Goal: Entertainment & Leisure: Consume media (video, audio)

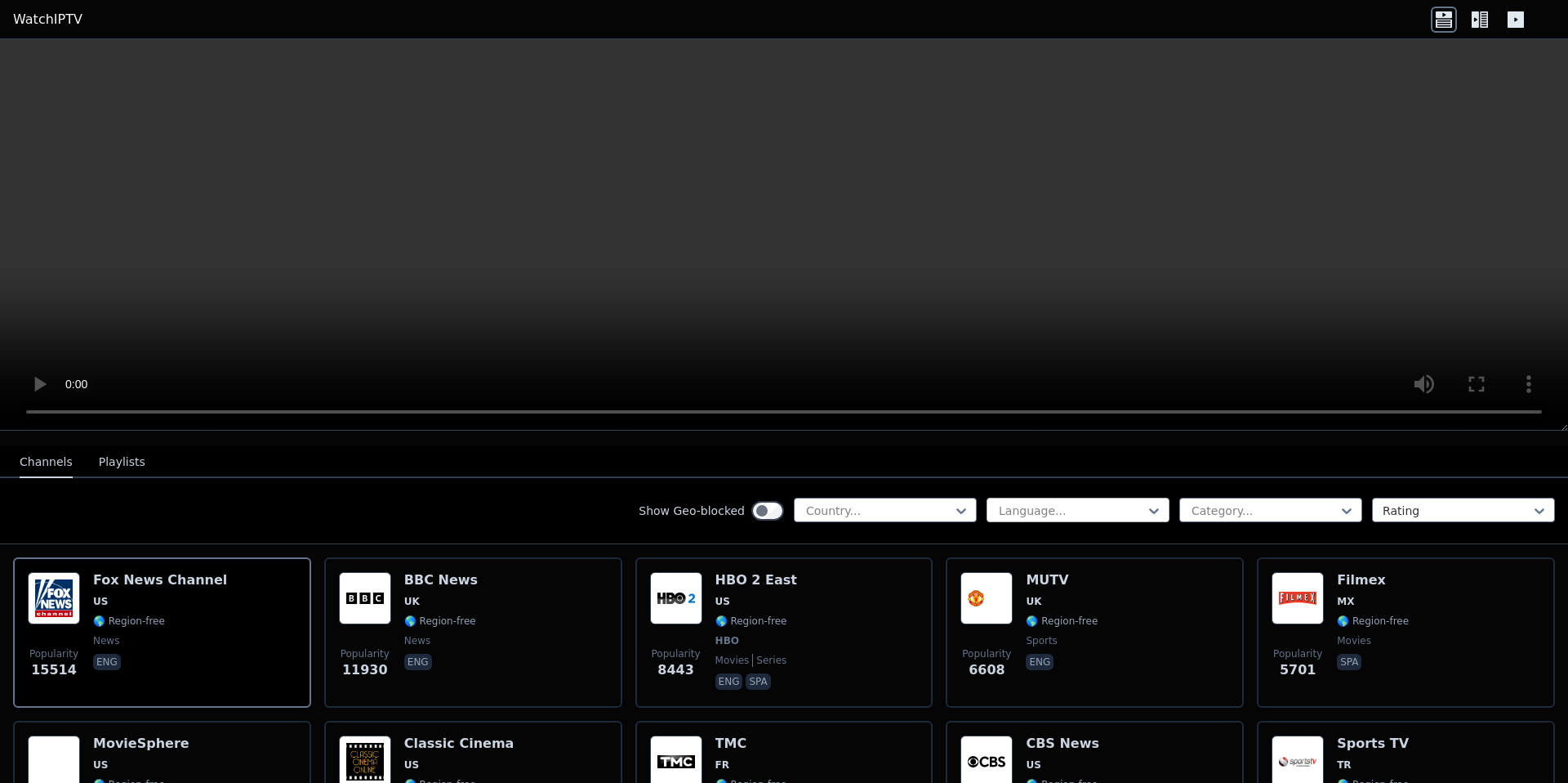
scroll to position [165, 0]
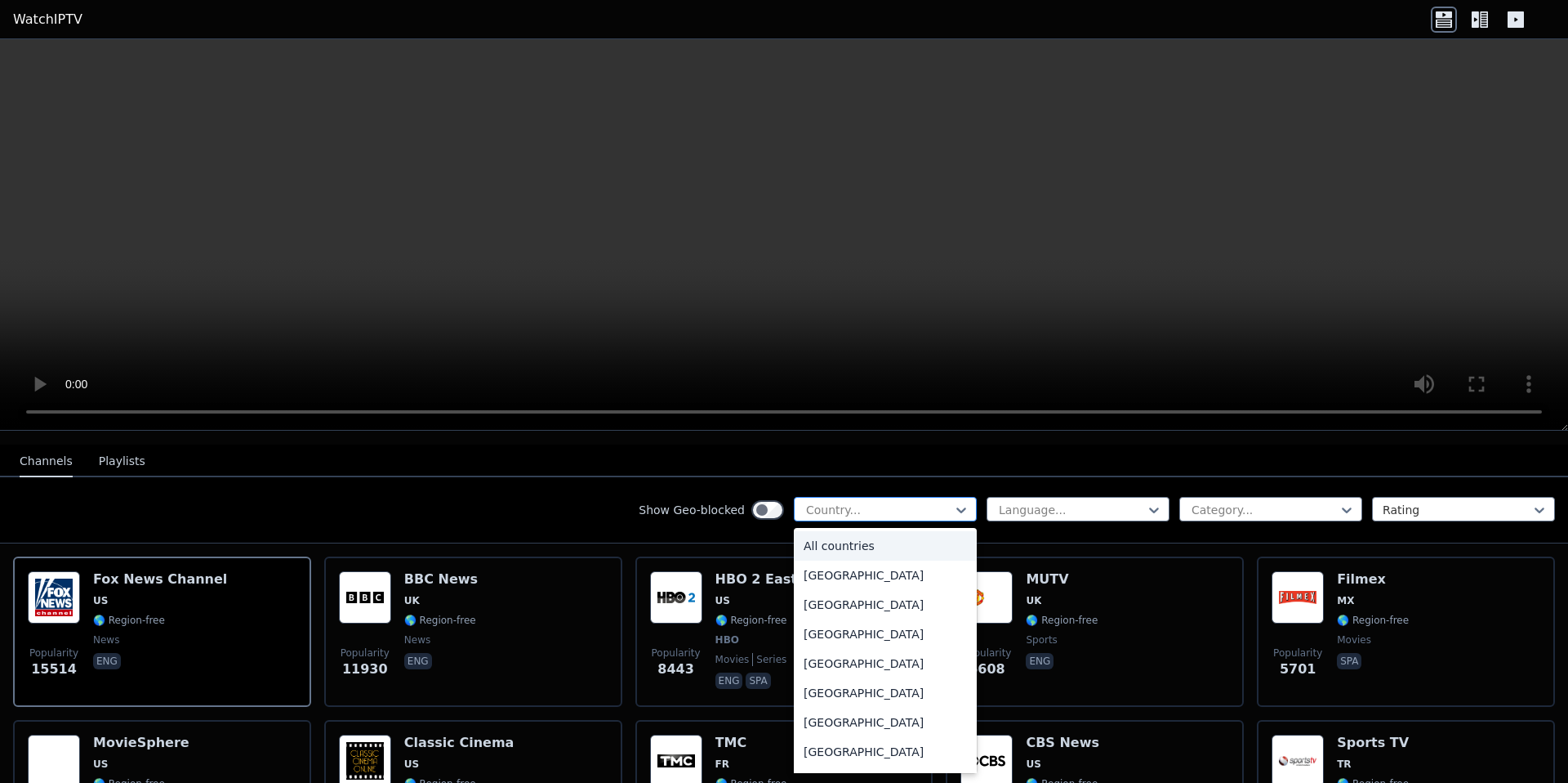
click at [927, 509] on div at bounding box center [879, 510] width 149 height 17
type input "*"
type input "**"
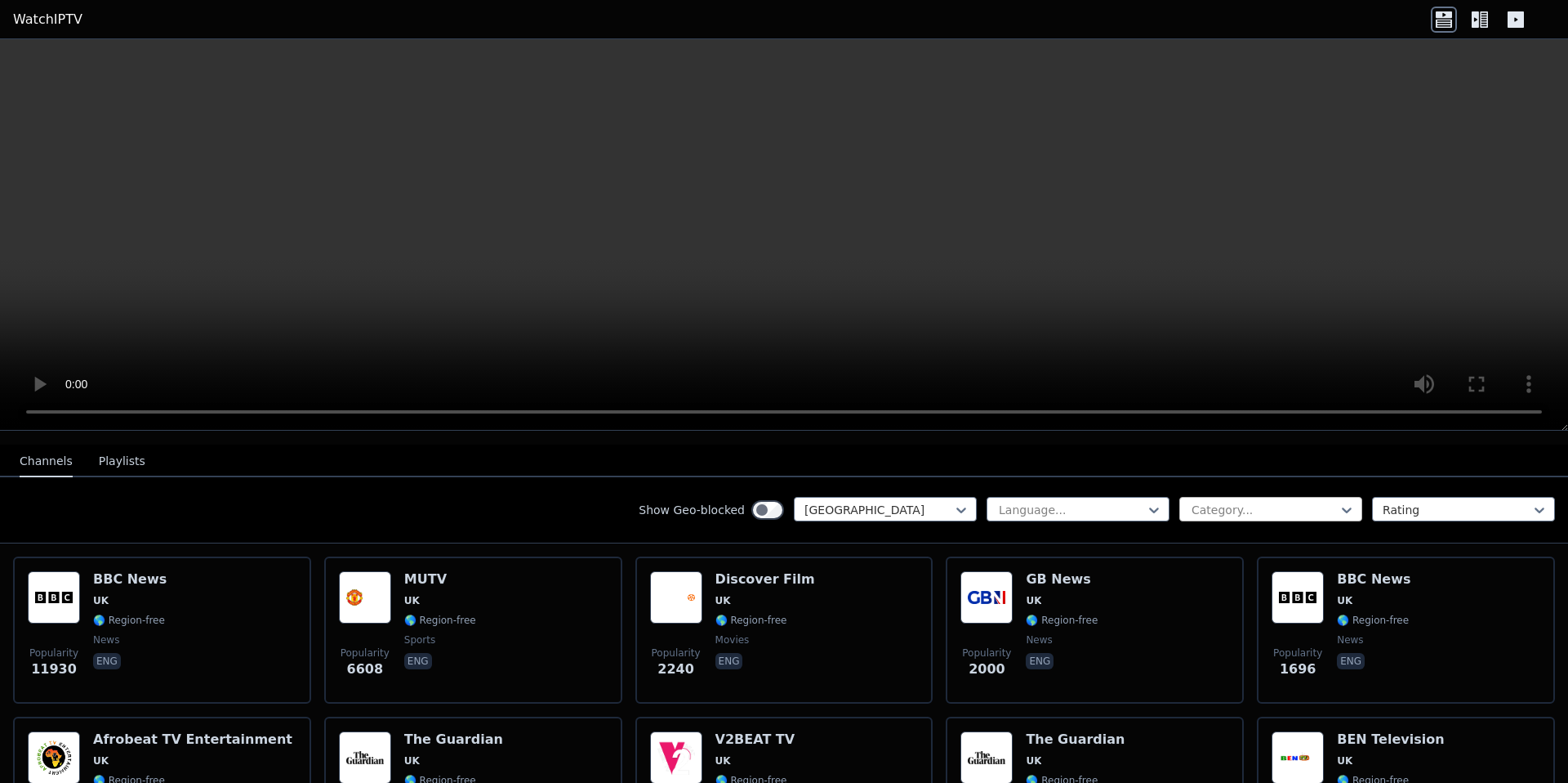
click at [1282, 509] on div at bounding box center [1264, 510] width 149 height 17
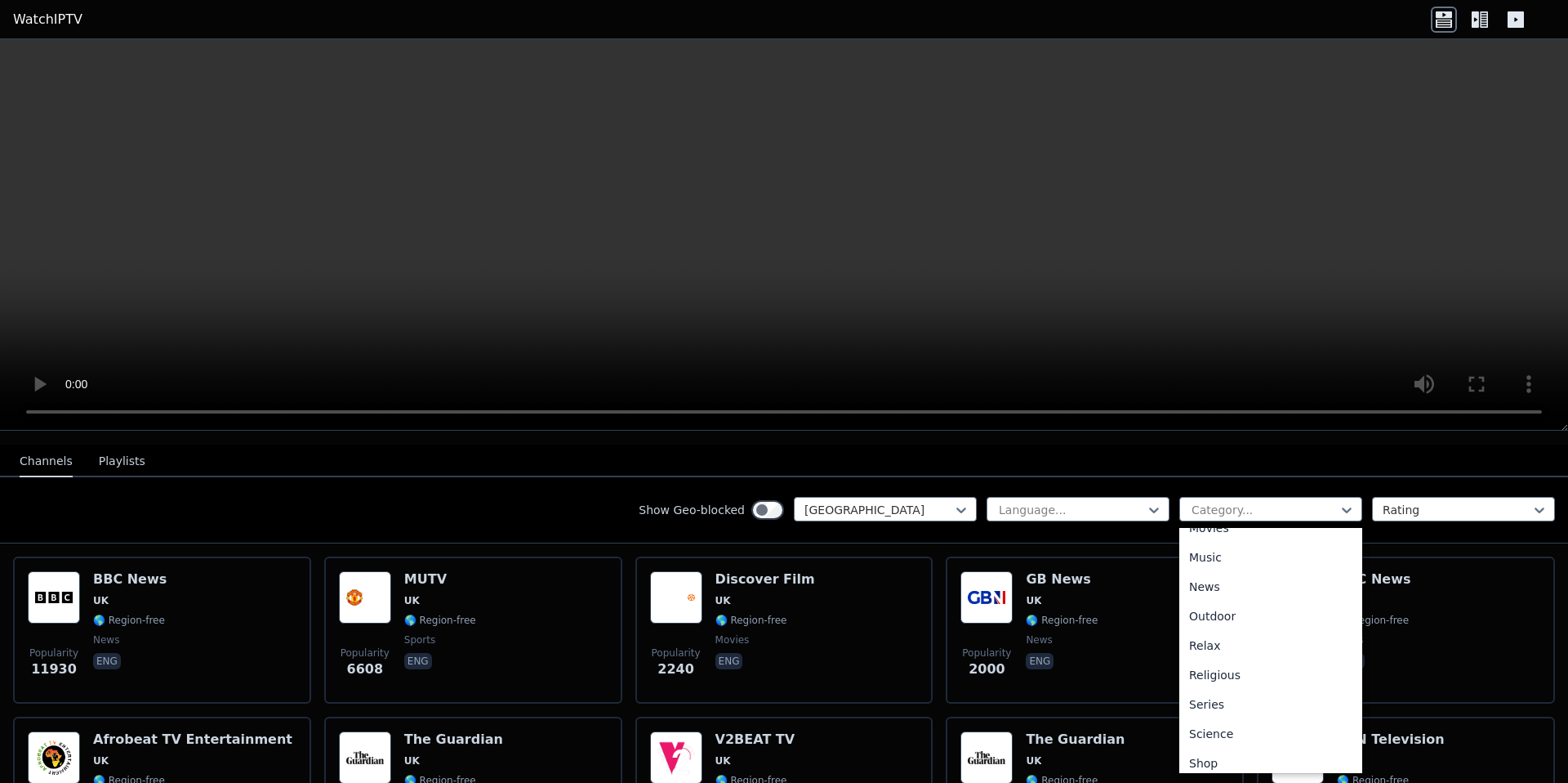
scroll to position [556, 0]
click at [1214, 695] on div "Sports" at bounding box center [1271, 696] width 183 height 30
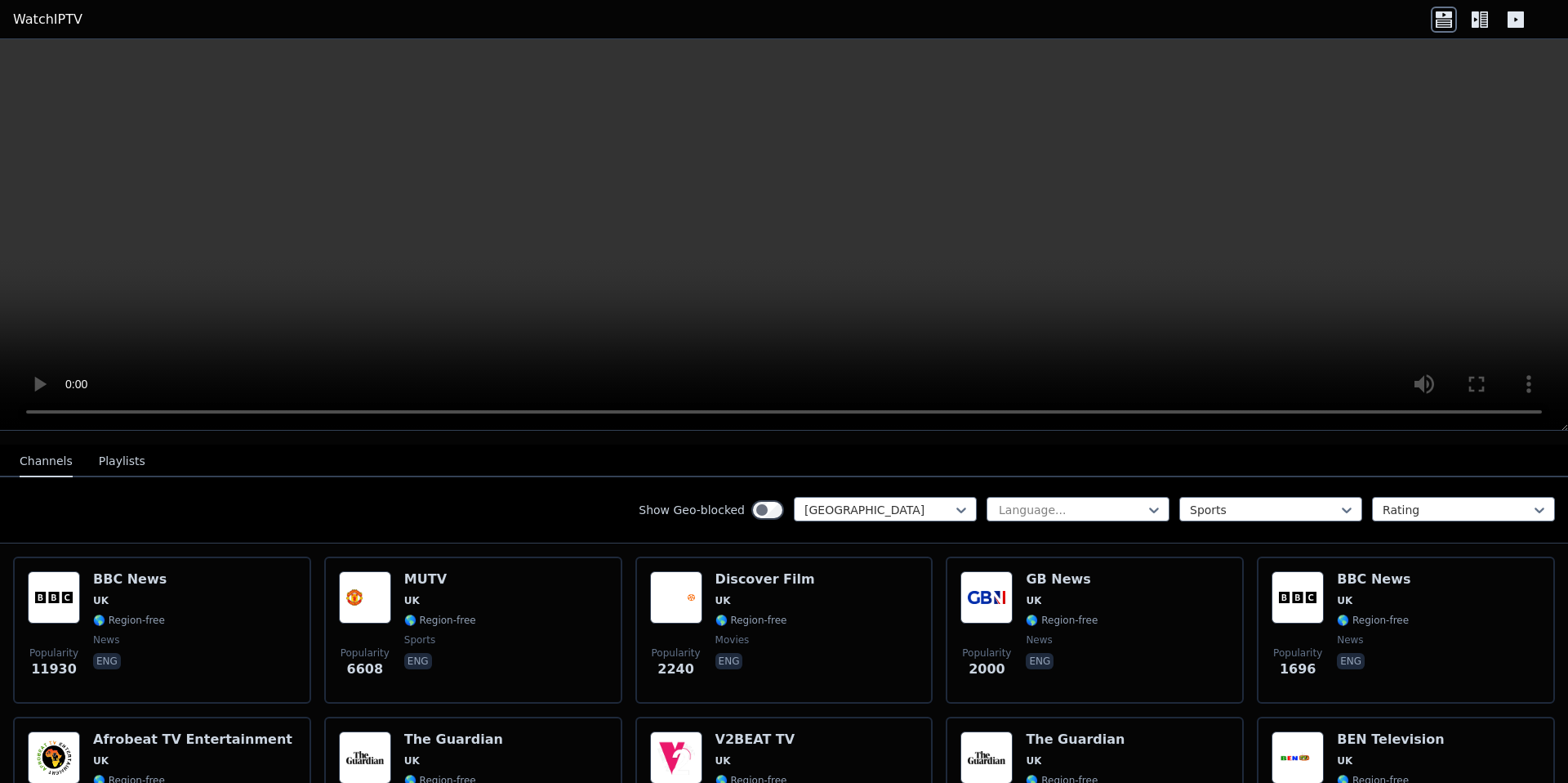
scroll to position [154, 0]
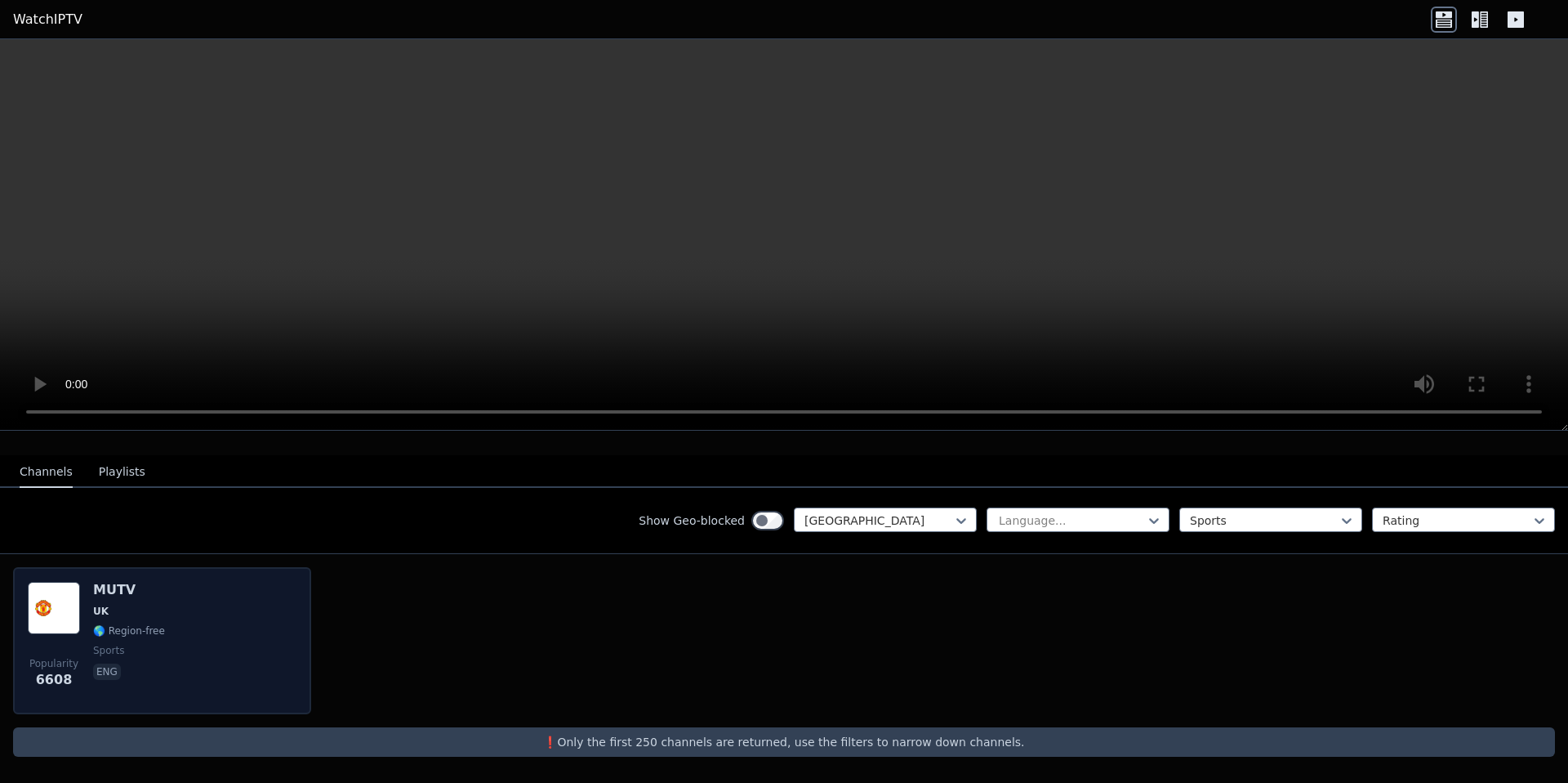
click at [215, 595] on div "Popularity 6608 MUTV [GEOGRAPHIC_DATA] 🌎 Region-free sports eng" at bounding box center [162, 640] width 269 height 117
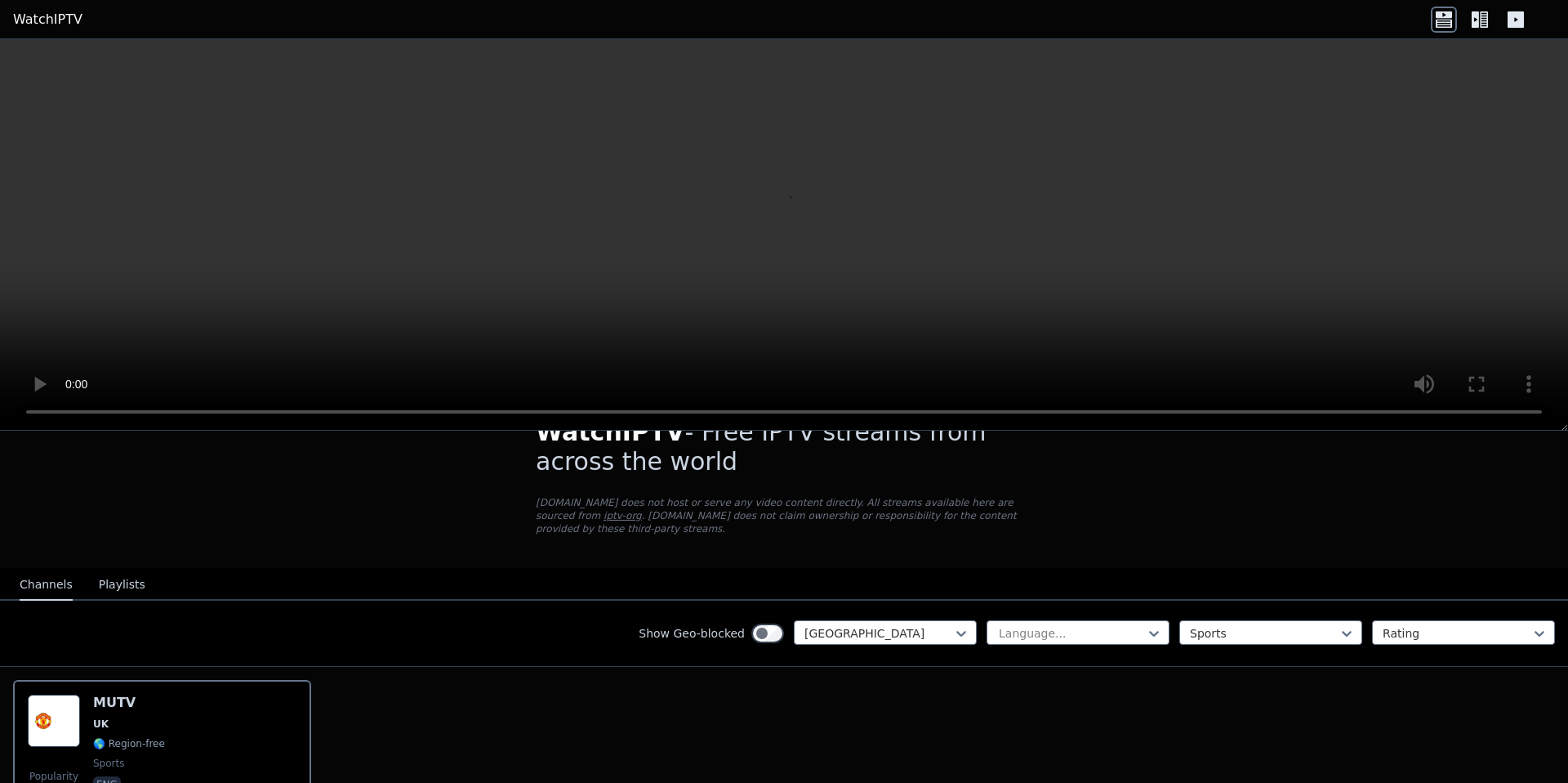
scroll to position [0, 0]
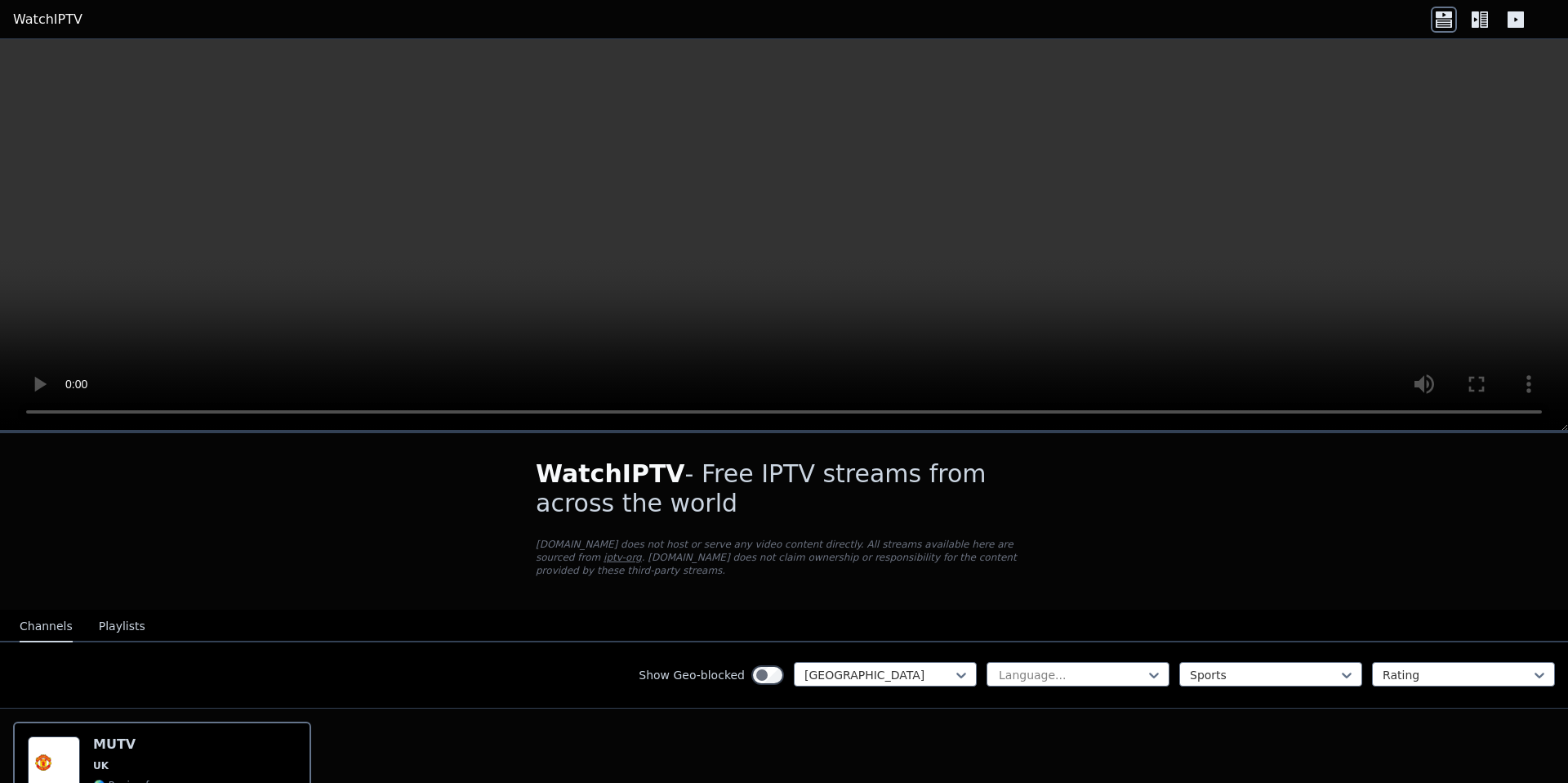
click at [33, 622] on button "Channels" at bounding box center [45, 627] width 53 height 31
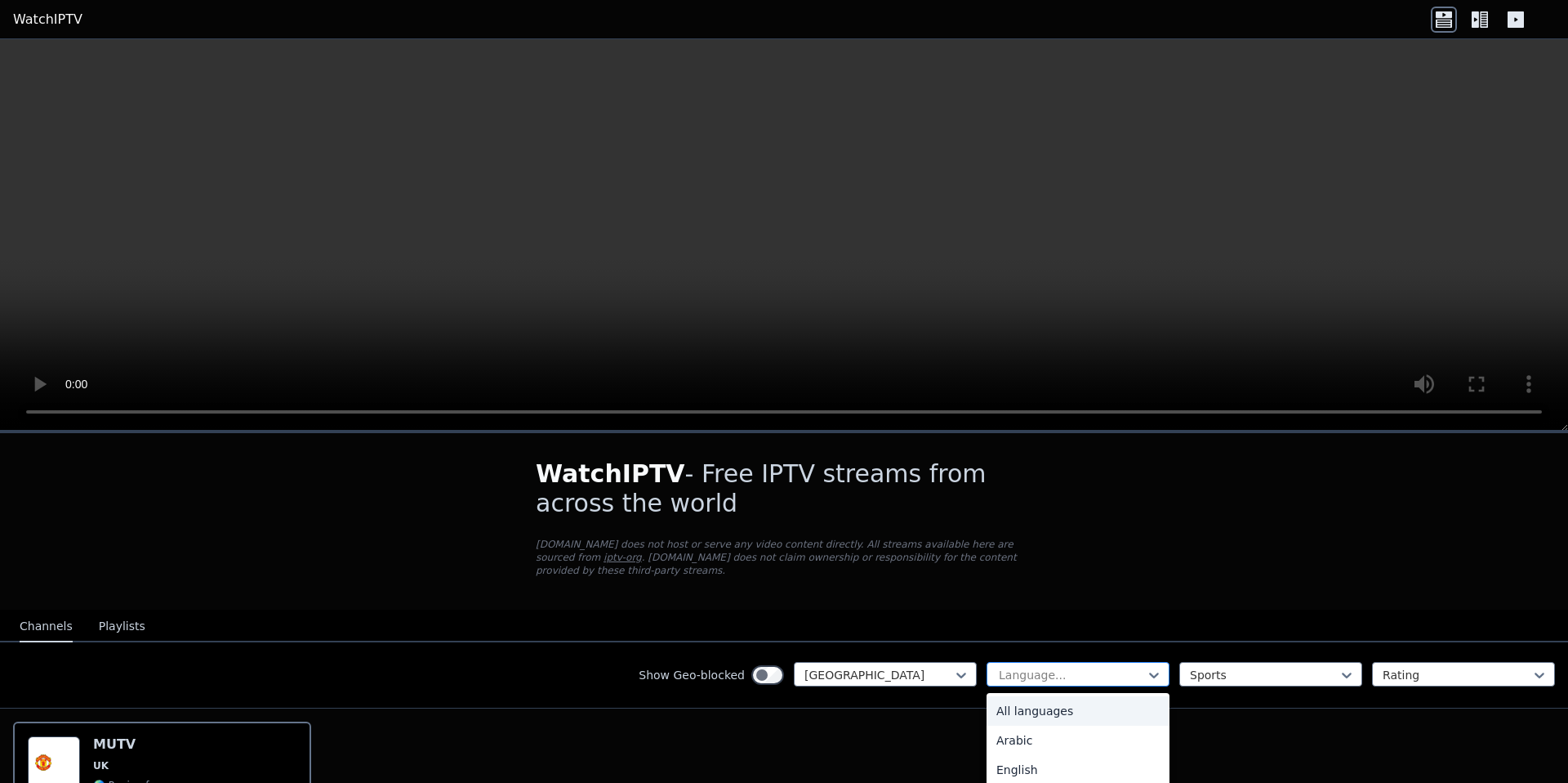
click at [1137, 673] on div at bounding box center [1071, 675] width 149 height 17
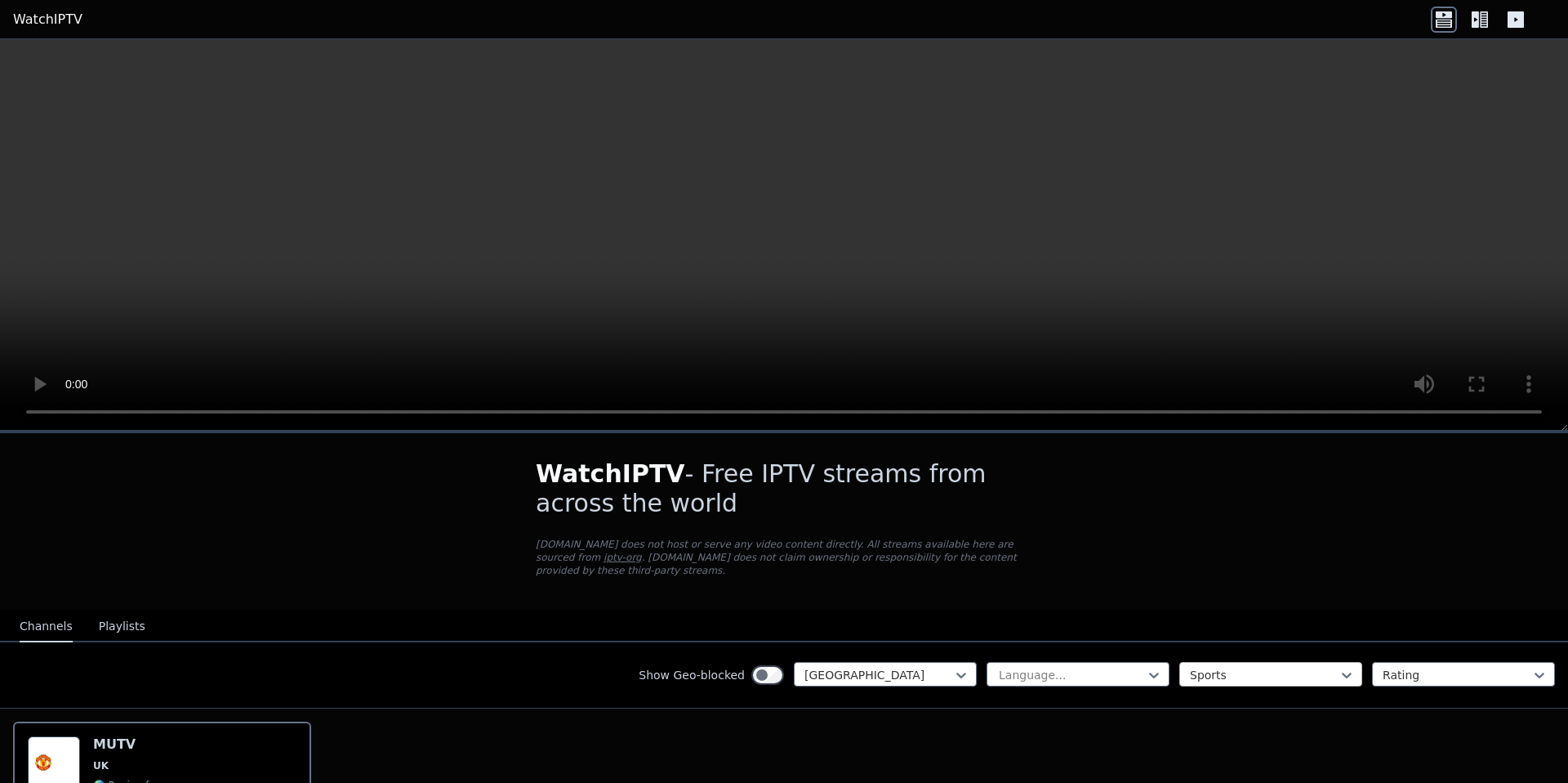
click at [1207, 674] on div at bounding box center [1264, 675] width 149 height 17
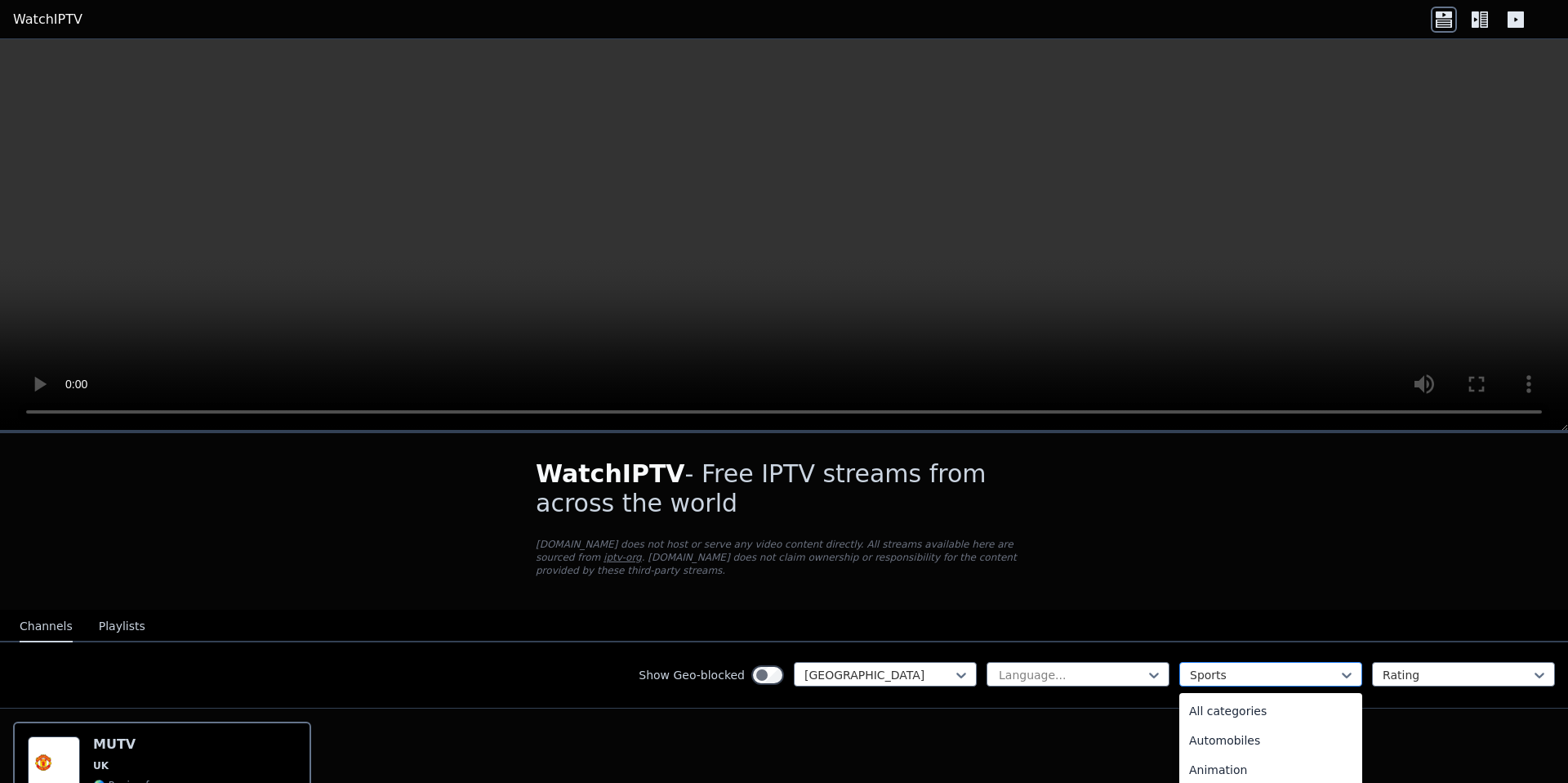
scroll to position [504, 0]
